Goal: Information Seeking & Learning: Learn about a topic

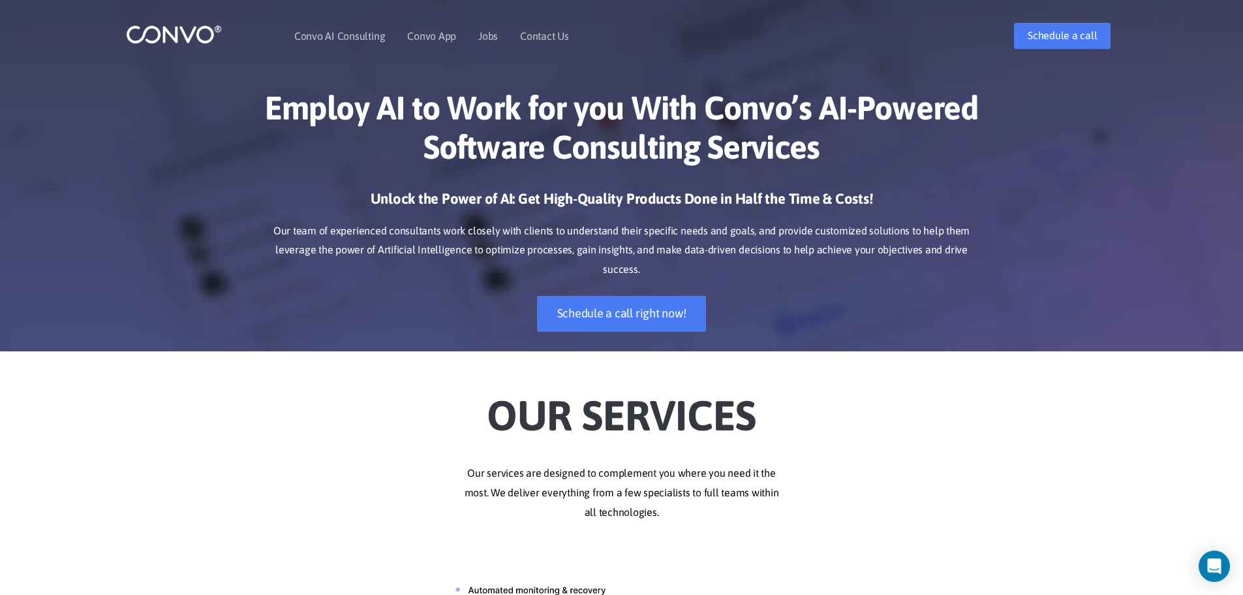
scroll to position [16, 0]
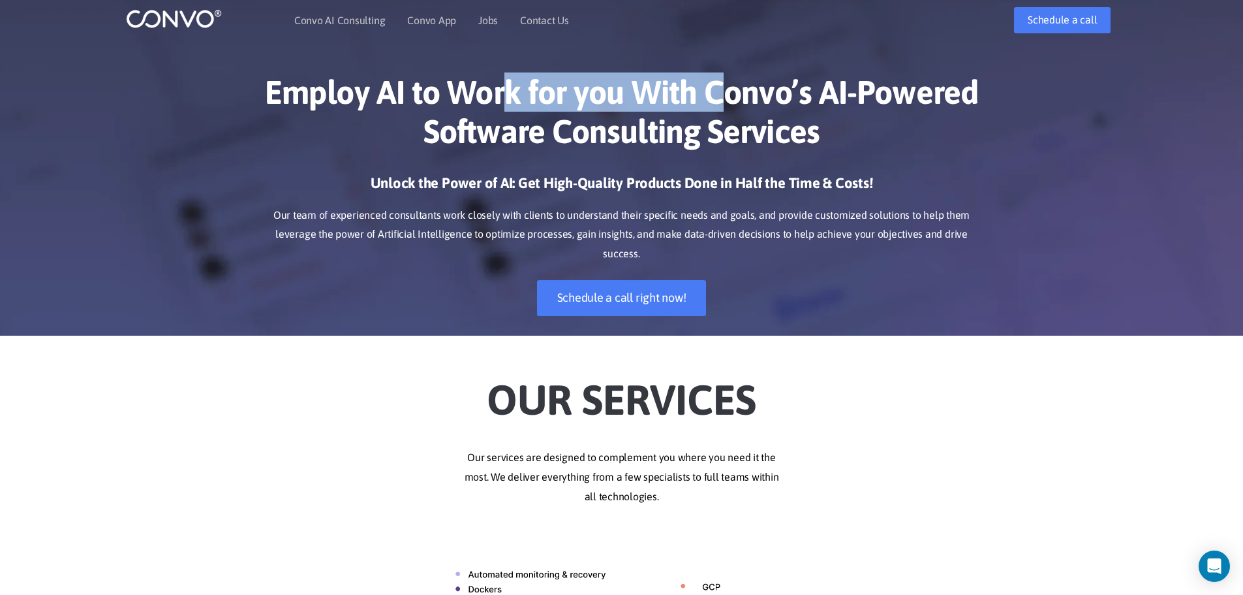
click at [750, 97] on h1 "Employ AI to Work for you With Convo’s AI-Powered Software Consulting Services" at bounding box center [622, 116] width 724 height 88
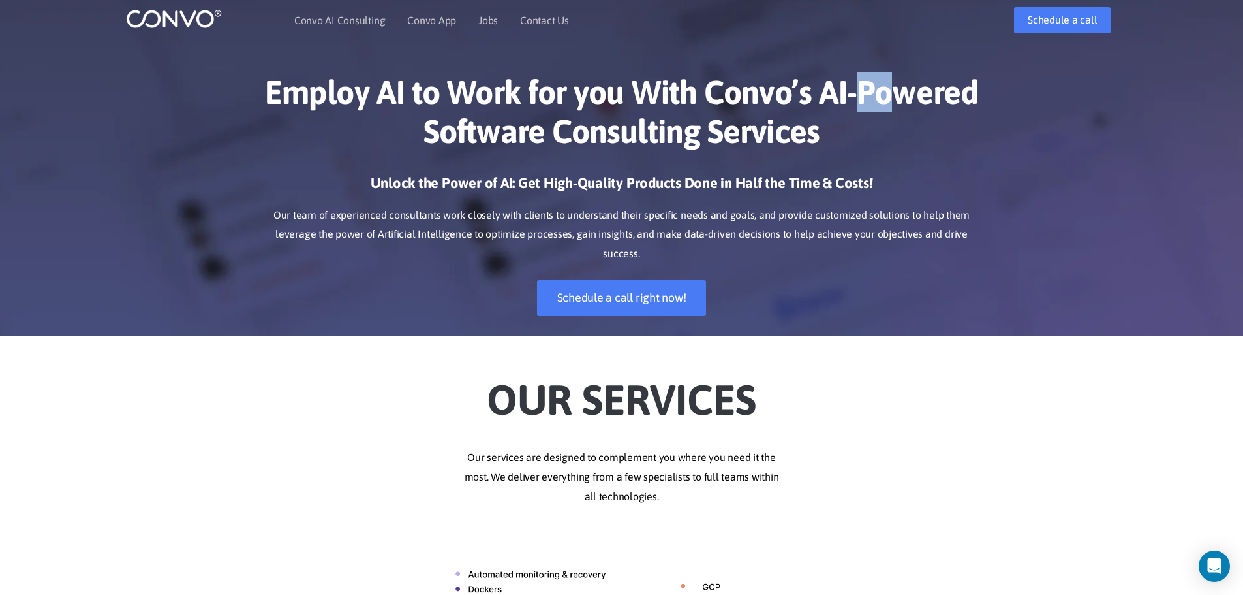
drag, startPoint x: 734, startPoint y: 89, endPoint x: 698, endPoint y: 89, distance: 35.9
click at [708, 89] on h1 "Employ AI to Work for you With Convo’s AI-Powered Software Consulting Services" at bounding box center [622, 116] width 724 height 88
click at [694, 88] on h1 "Employ AI to Work for you With Convo’s AI-Powered Software Consulting Services" at bounding box center [622, 116] width 724 height 88
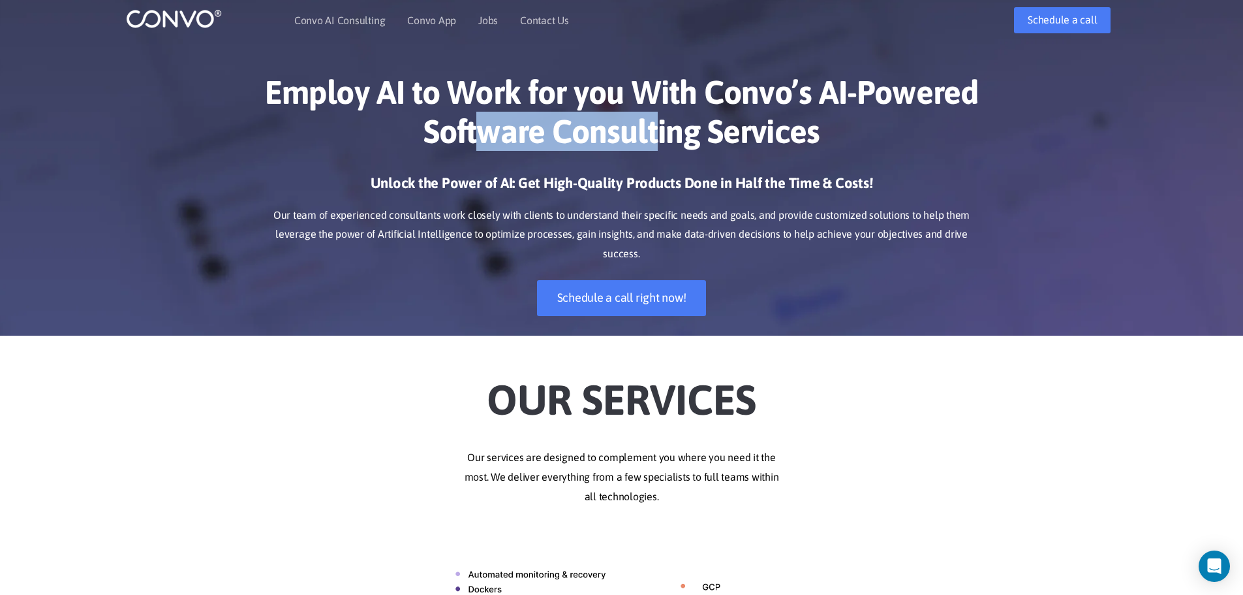
drag, startPoint x: 512, startPoint y: 131, endPoint x: 708, endPoint y: 114, distance: 196.5
click at [701, 115] on h1 "Employ AI to Work for you With Convo’s AI-Powered Software Consulting Services" at bounding box center [622, 116] width 724 height 88
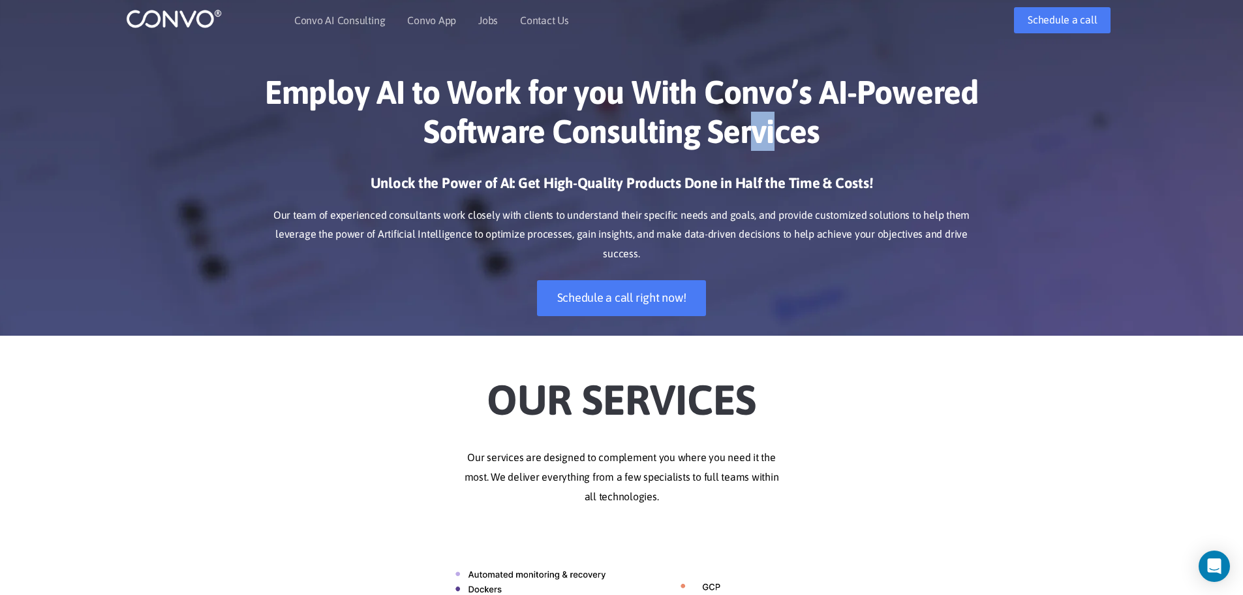
drag, startPoint x: 775, startPoint y: 116, endPoint x: 634, endPoint y: 127, distance: 140.7
click at [655, 124] on h1 "Employ AI to Work for you With Convo’s AI-Powered Software Consulting Services" at bounding box center [622, 116] width 724 height 88
click at [618, 129] on h1 "Employ AI to Work for you With Convo’s AI-Powered Software Consulting Services" at bounding box center [622, 116] width 724 height 88
drag, startPoint x: 426, startPoint y: 185, endPoint x: 538, endPoint y: 185, distance: 112.9
click at [538, 185] on h3 "Unlock the Power of AI: Get High-Quality Products Done in Half the Time & Costs!" at bounding box center [622, 188] width 724 height 29
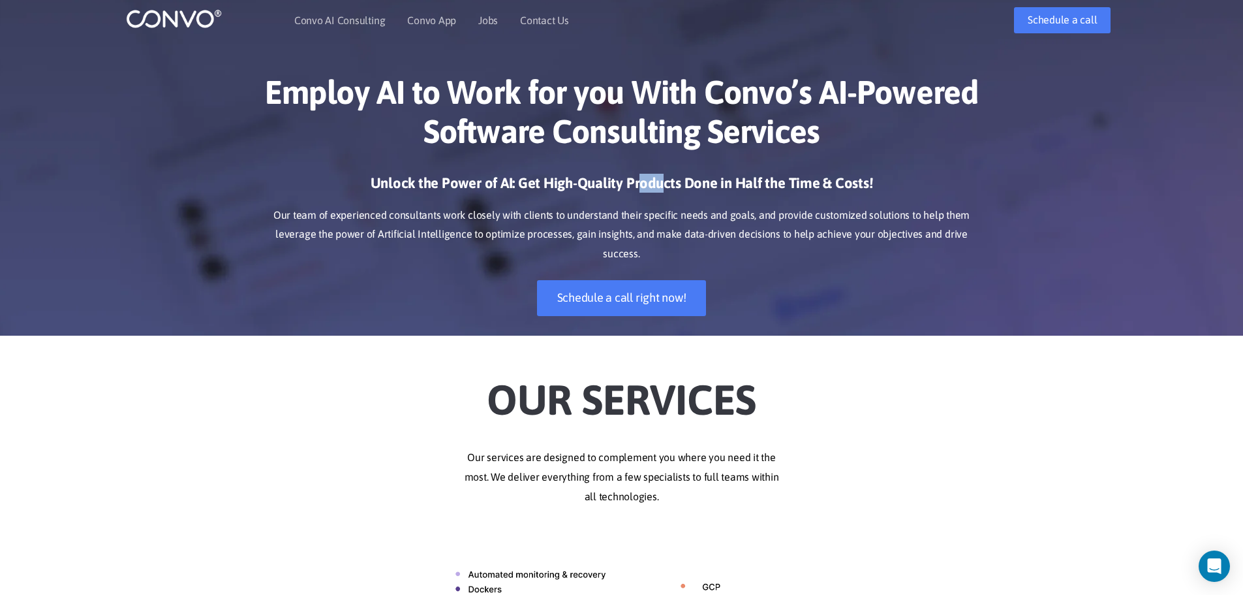
drag, startPoint x: 637, startPoint y: 185, endPoint x: 543, endPoint y: 185, distance: 94.0
click at [557, 185] on h3 "Unlock the Power of AI: Get High-Quality Products Done in Half the Time & Costs!" at bounding box center [622, 188] width 724 height 29
drag, startPoint x: 722, startPoint y: 175, endPoint x: 898, endPoint y: 178, distance: 175.6
click at [895, 175] on h3 "Unlock the Power of AI: Get High-Quality Products Done in Half the Time & Costs!" at bounding box center [622, 188] width 724 height 29
drag, startPoint x: 624, startPoint y: 187, endPoint x: 764, endPoint y: 187, distance: 140.3
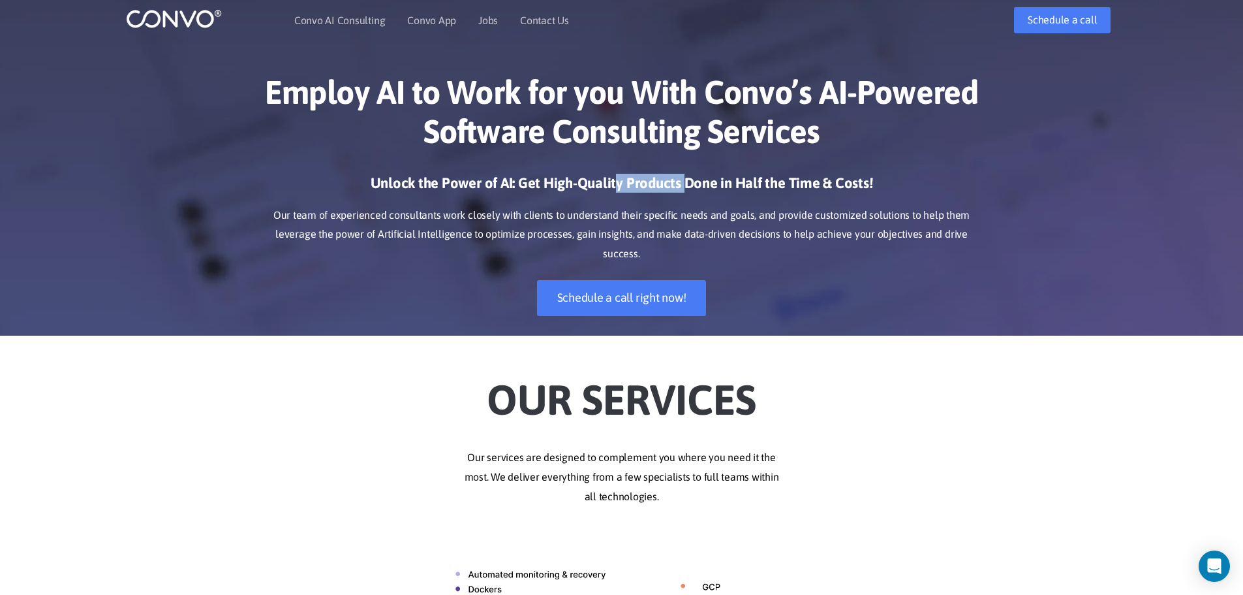
click at [762, 187] on h3 "Unlock the Power of AI: Get High-Quality Products Done in Half the Time & Costs!" at bounding box center [622, 188] width 724 height 29
click at [557, 225] on p "Our team of experienced consultants work closely with clients to understand the…" at bounding box center [622, 235] width 724 height 59
drag, startPoint x: 593, startPoint y: 227, endPoint x: 429, endPoint y: 227, distance: 163.8
click at [468, 227] on p "Our team of experienced consultants work closely with clients to understand the…" at bounding box center [622, 235] width 724 height 59
drag, startPoint x: 838, startPoint y: 226, endPoint x: 861, endPoint y: 226, distance: 22.9
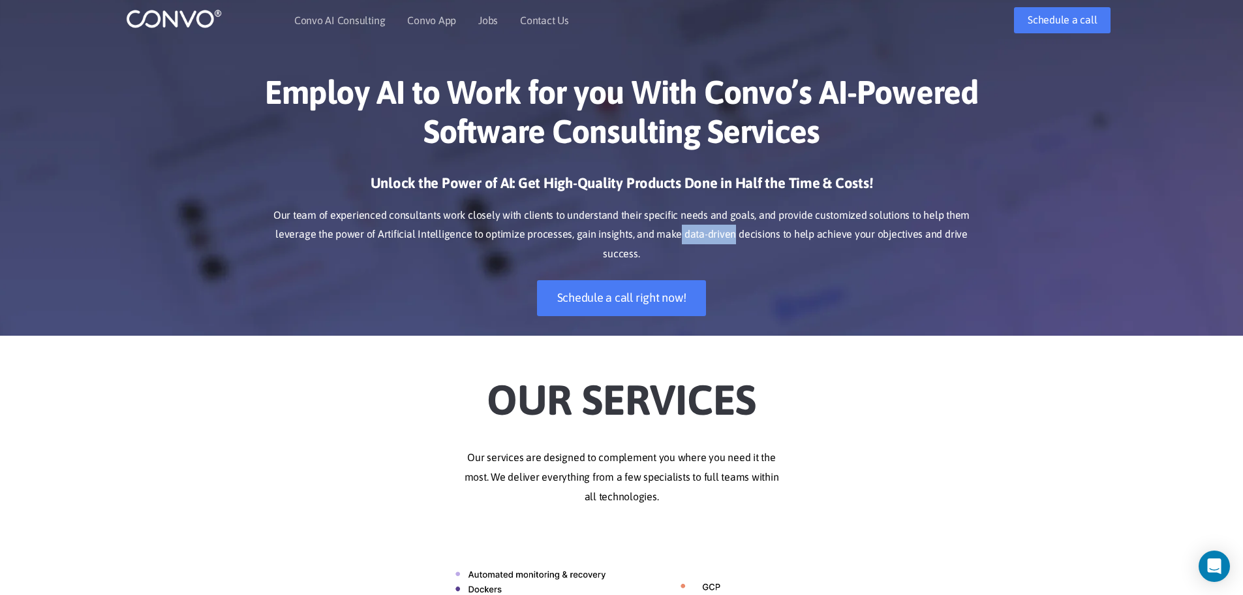
click at [860, 226] on p "Our team of experienced consultants work closely with clients to understand the…" at bounding box center [622, 235] width 724 height 59
click at [796, 227] on p "Our team of experienced consultants work closely with clients to understand the…" at bounding box center [622, 235] width 724 height 59
click at [794, 227] on p "Our team of experienced consultants work closely with clients to understand the…" at bounding box center [622, 235] width 724 height 59
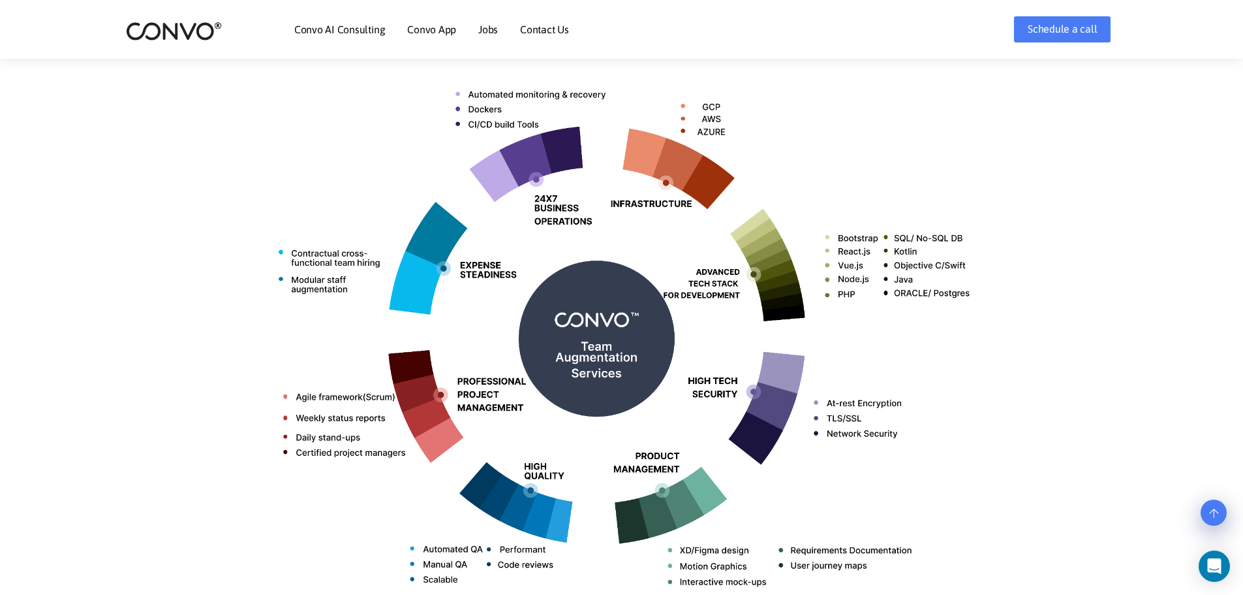
scroll to position [476, 0]
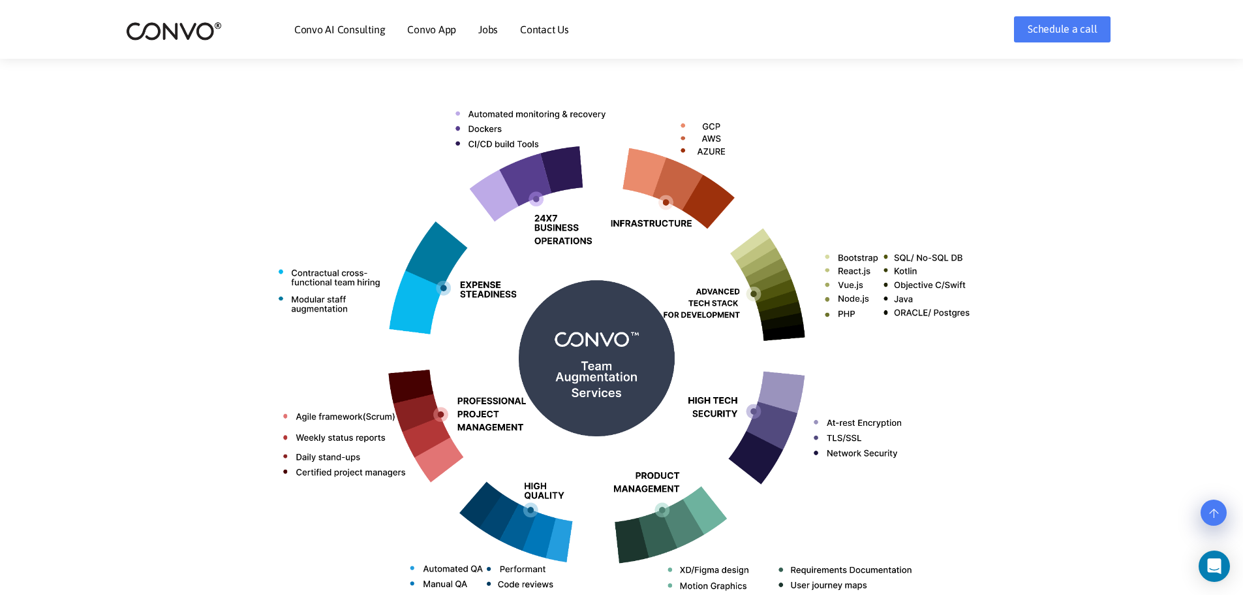
click at [266, 341] on img at bounding box center [622, 353] width 724 height 574
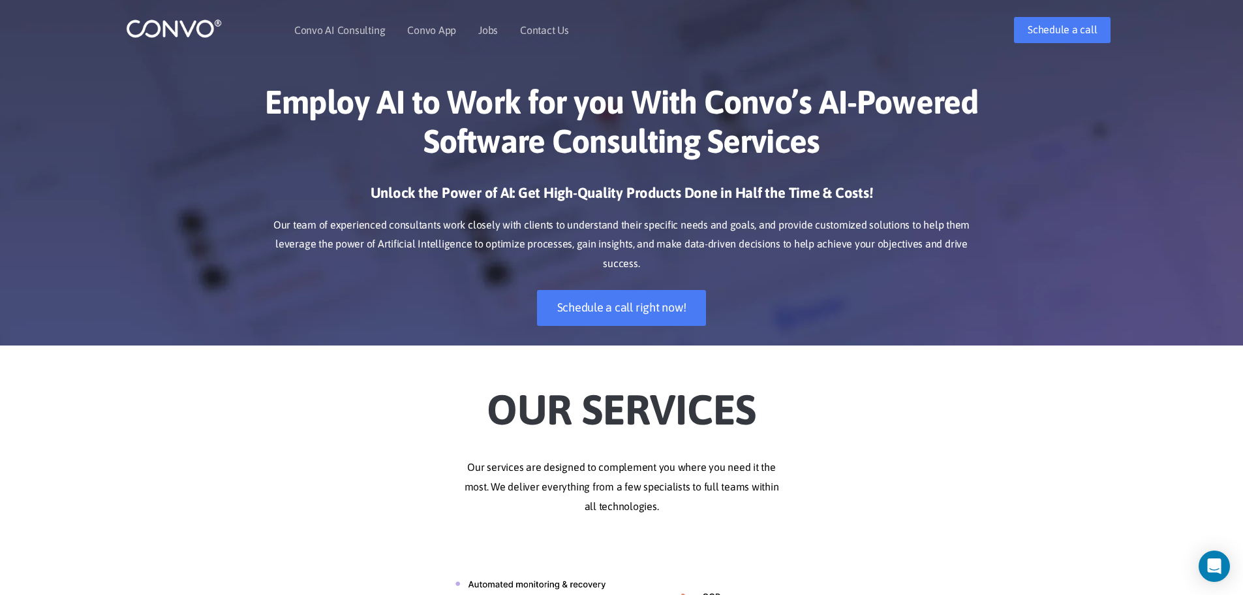
scroll to position [0, 0]
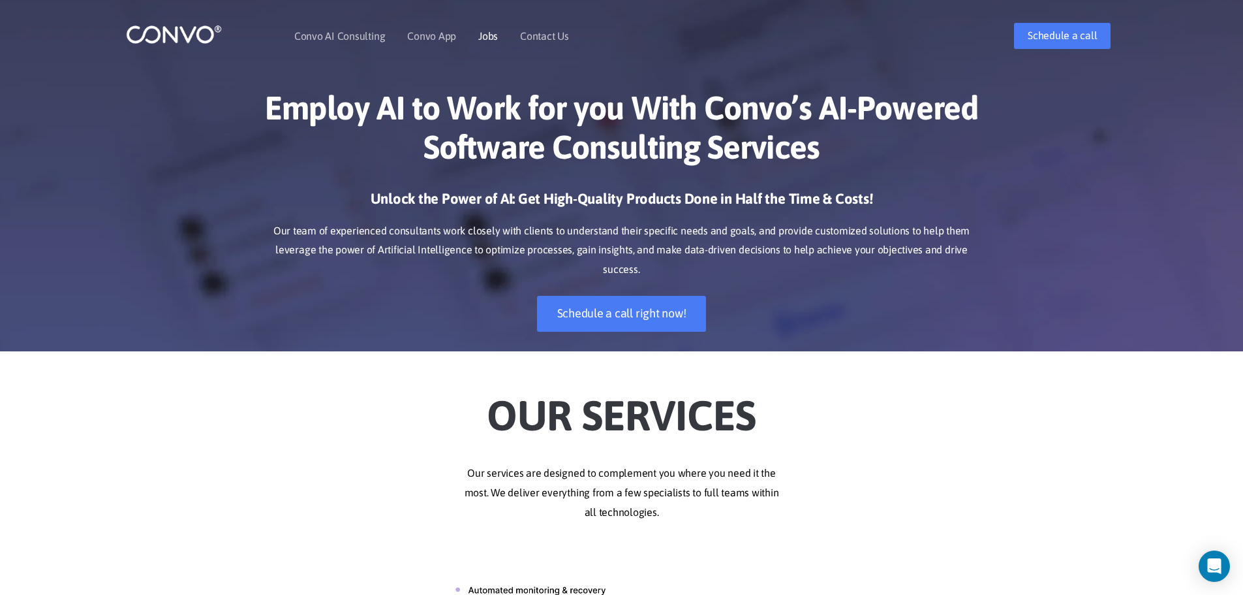
click at [492, 38] on link "Jobs" at bounding box center [488, 36] width 20 height 10
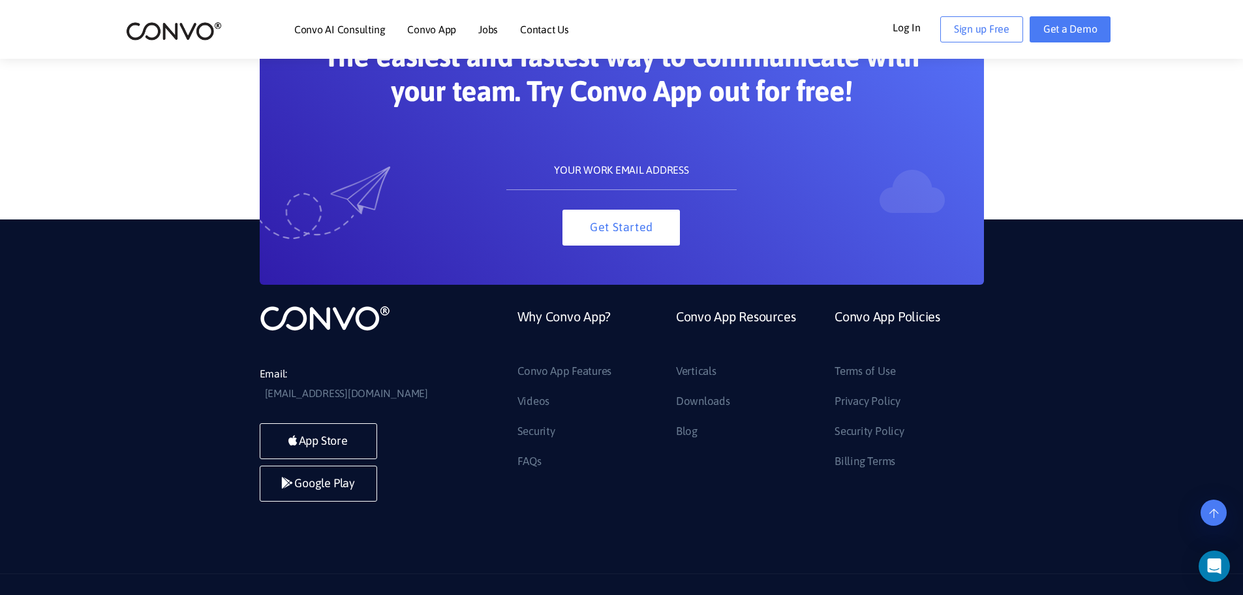
scroll to position [1256, 0]
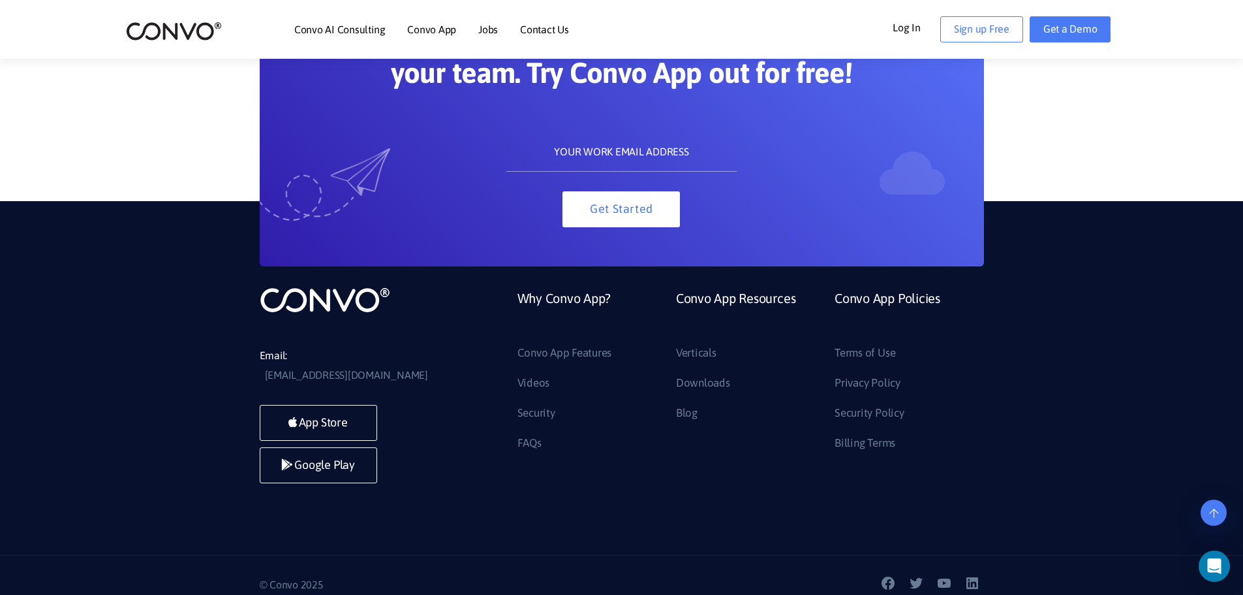
click at [183, 403] on div "Email: support@convo.com App Store Google Play Why Convo App? Convo App Feature…" at bounding box center [621, 378] width 1243 height 354
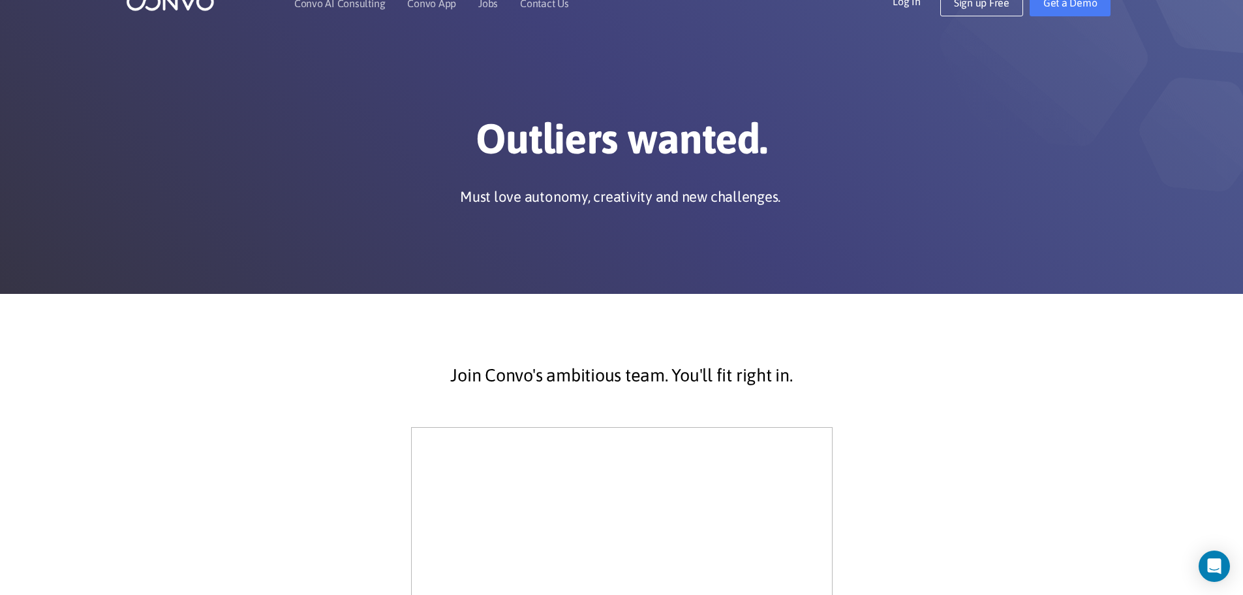
scroll to position [0, 0]
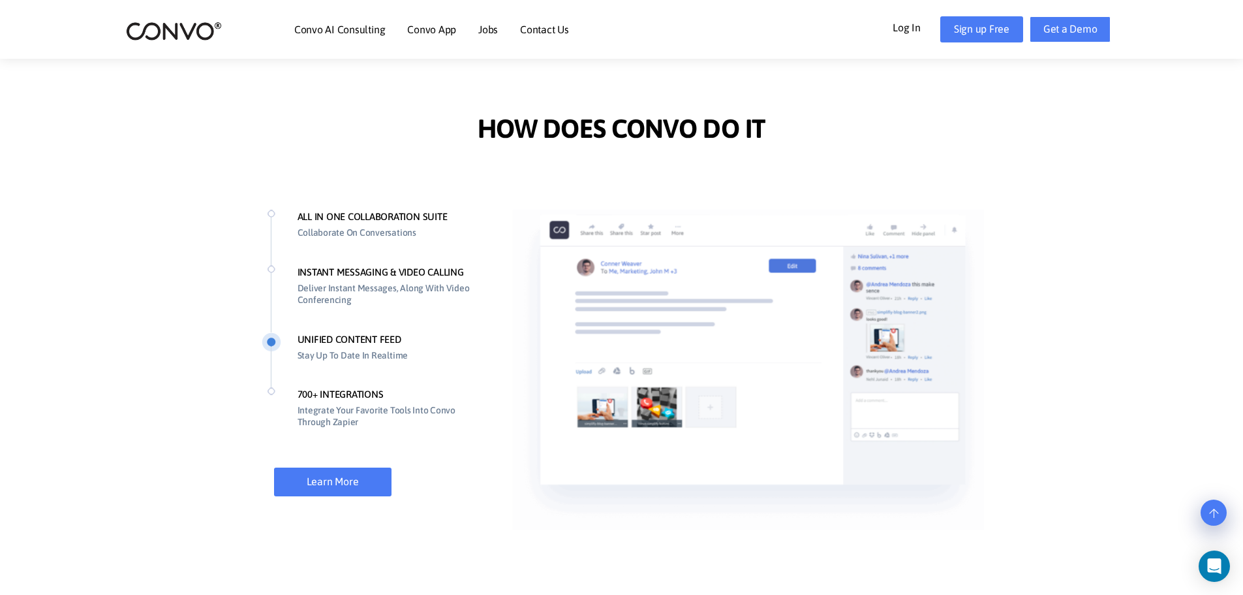
scroll to position [896, 0]
